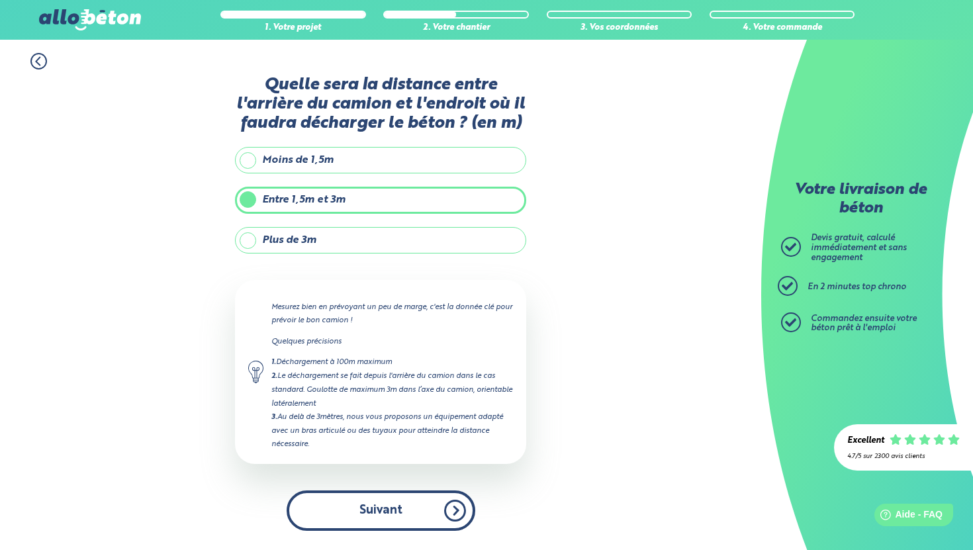
click at [446, 503] on button "Suivant" at bounding box center [381, 511] width 189 height 40
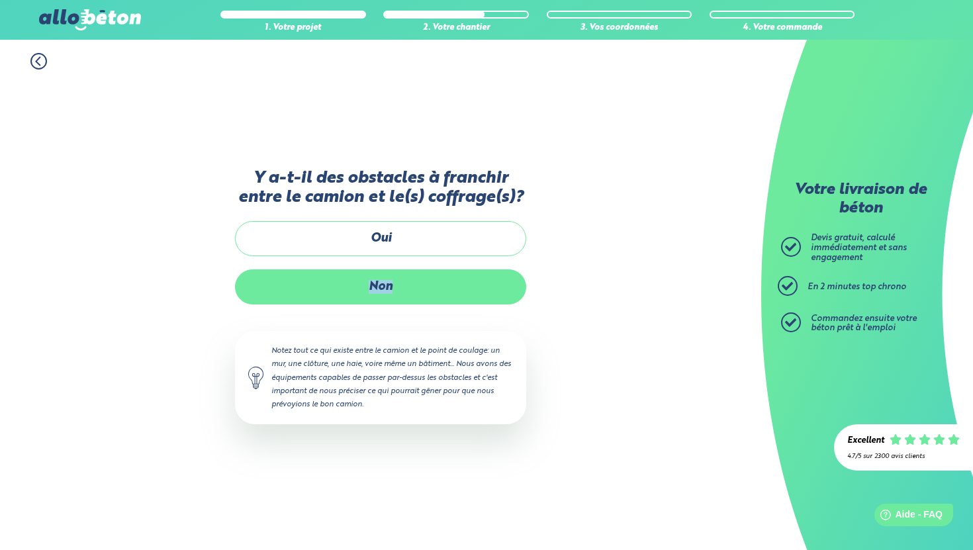
drag, startPoint x: 408, startPoint y: 242, endPoint x: 394, endPoint y: 303, distance: 62.5
click at [394, 303] on div "Oui Non" at bounding box center [380, 262] width 291 height 83
click at [394, 303] on label "Non" at bounding box center [380, 287] width 291 height 35
click at [0, 0] on input "Non" at bounding box center [0, 0] width 0 height 0
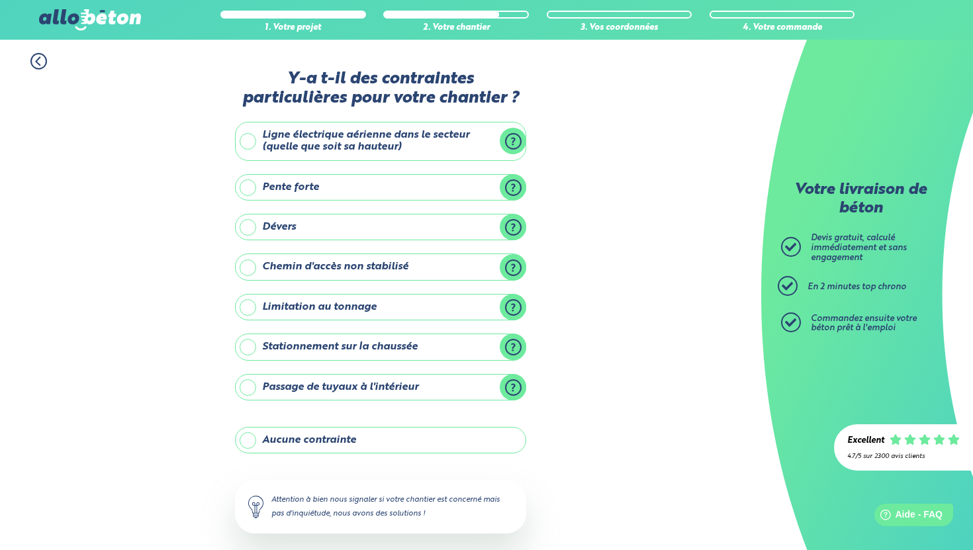
click at [383, 442] on label "Aucune contrainte" at bounding box center [380, 440] width 291 height 26
click at [0, 0] on input "Aucune contrainte" at bounding box center [0, 0] width 0 height 0
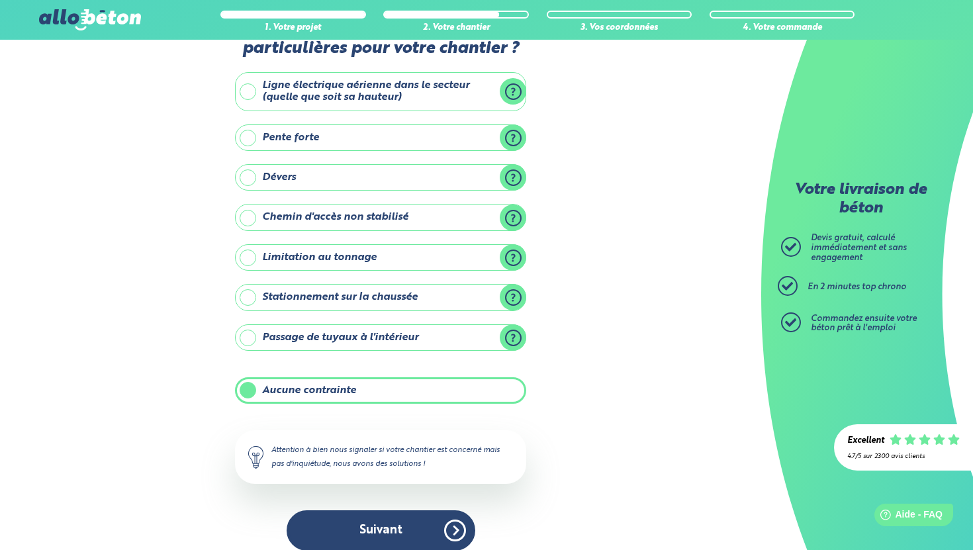
scroll to position [64, 0]
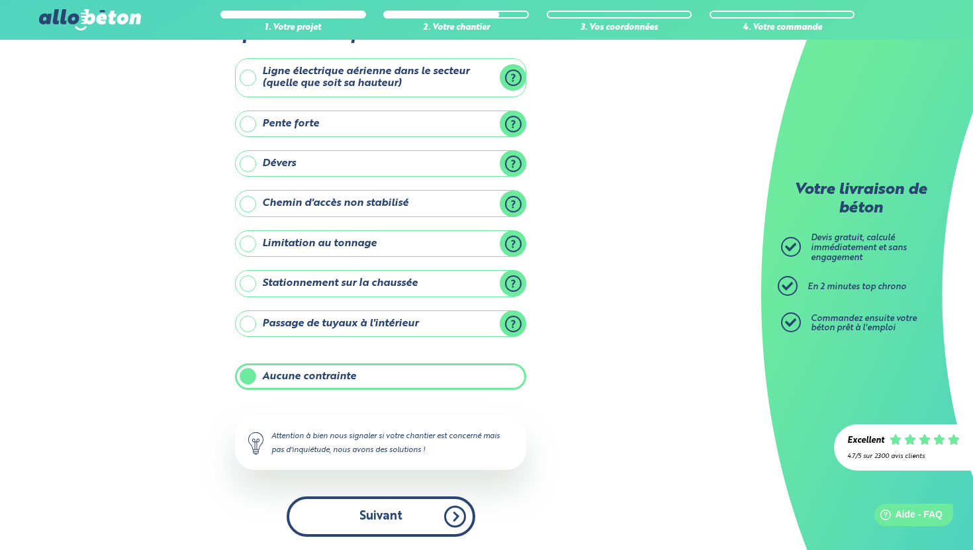
click at [411, 517] on button "Suivant" at bounding box center [381, 517] width 189 height 40
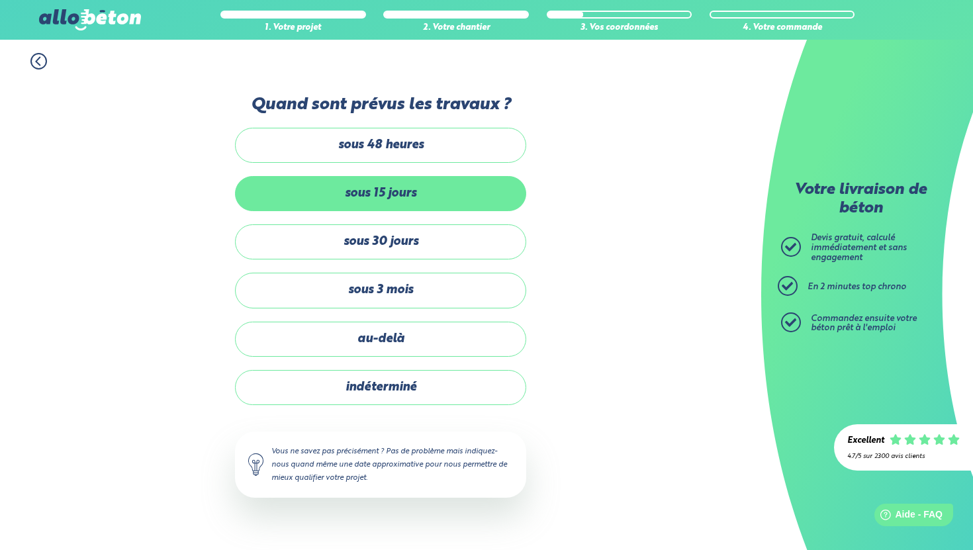
click at [393, 196] on label "sous 15 jours" at bounding box center [380, 193] width 291 height 35
click at [0, 0] on input "sous 15 jours" at bounding box center [0, 0] width 0 height 0
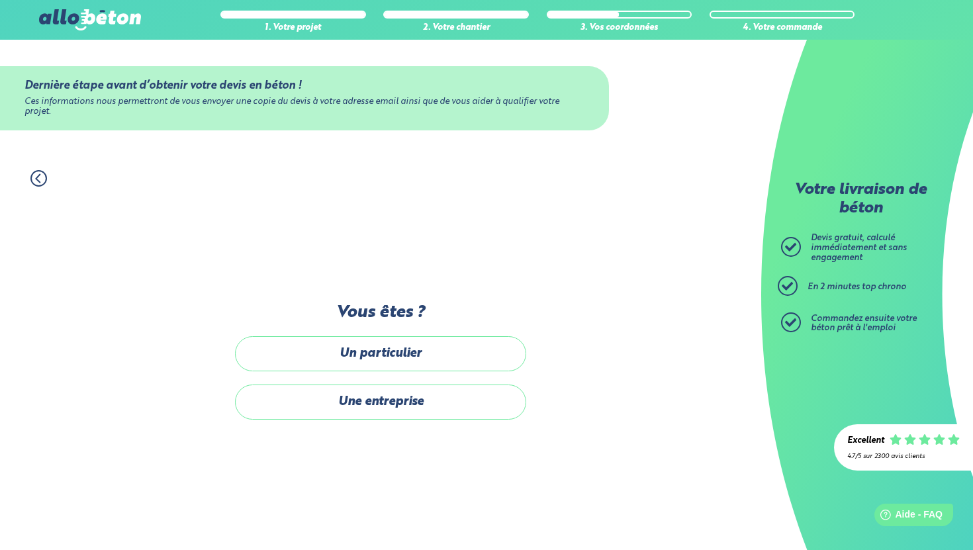
click at [409, 329] on div "Dernière étape avant d’obtenir votre devis en béton ! Ces informations nous per…" at bounding box center [380, 368] width 291 height 130
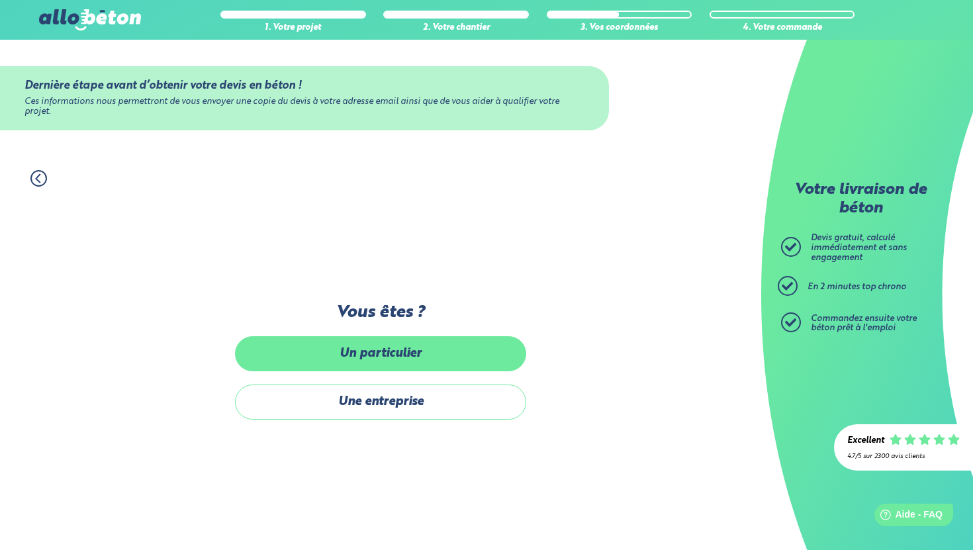
click at [409, 358] on label "Un particulier" at bounding box center [380, 353] width 291 height 35
click at [0, 0] on input "Un particulier" at bounding box center [0, 0] width 0 height 0
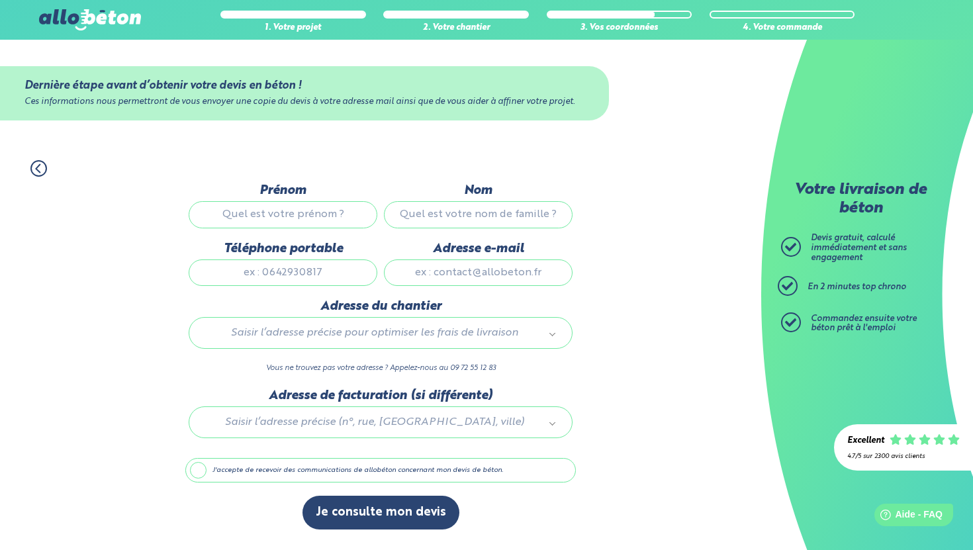
click at [321, 216] on input "Prénom" at bounding box center [283, 214] width 189 height 26
click at [310, 219] on input "Prénom" at bounding box center [283, 214] width 189 height 26
